Goal: Entertainment & Leisure: Consume media (video, audio)

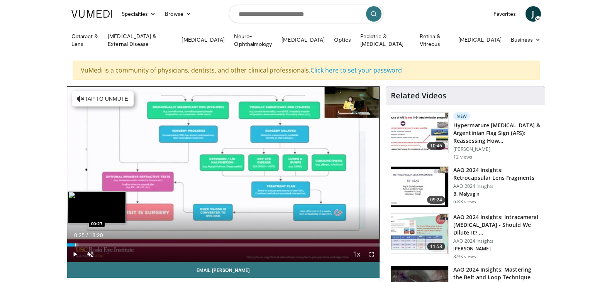
click at [75, 245] on div "Progress Bar" at bounding box center [75, 245] width 1 height 3
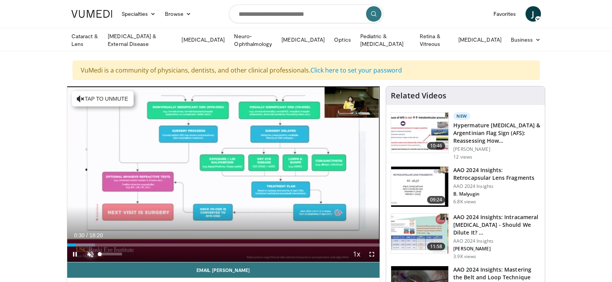
click at [89, 253] on span "Video Player" at bounding box center [90, 254] width 15 height 15
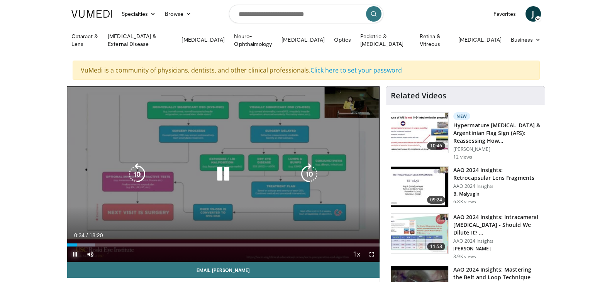
click at [73, 252] on span "Video Player" at bounding box center [74, 254] width 15 height 15
click at [220, 174] on icon "Video Player" at bounding box center [224, 174] width 22 height 22
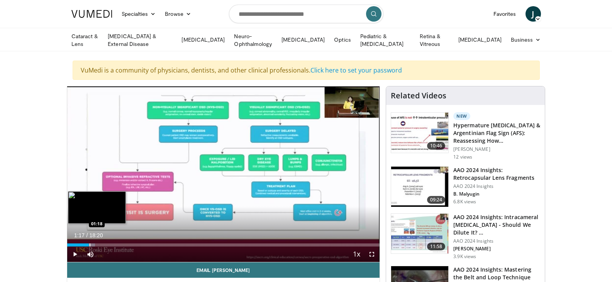
click at [90, 244] on div "Progress Bar" at bounding box center [90, 245] width 1 height 3
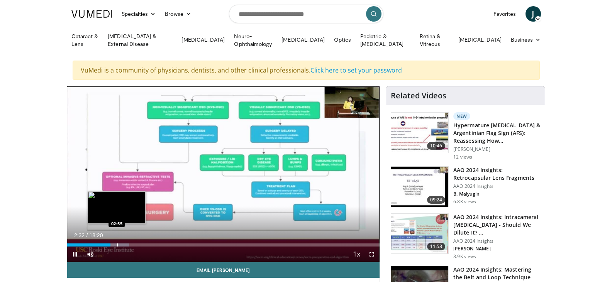
click at [117, 244] on div "Progress Bar" at bounding box center [117, 245] width 1 height 3
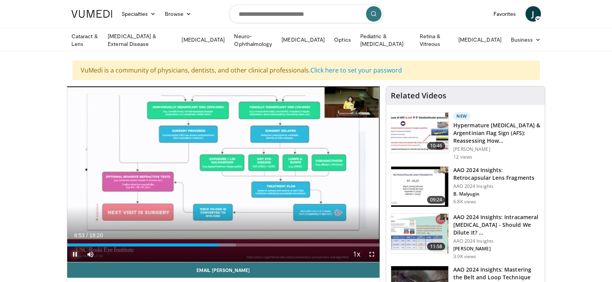
click at [75, 255] on span "Video Player" at bounding box center [74, 254] width 15 height 15
click at [75, 253] on span "Video Player" at bounding box center [74, 254] width 15 height 15
click at [74, 253] on span "Video Player" at bounding box center [74, 254] width 15 height 15
click at [73, 252] on span "Video Player" at bounding box center [74, 254] width 15 height 15
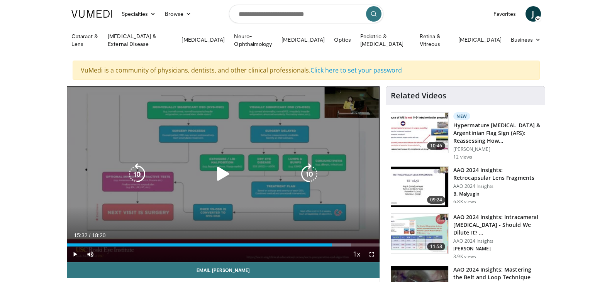
click at [216, 169] on icon "Video Player" at bounding box center [224, 174] width 22 height 22
